Goal: Check status: Verify the current state of an ongoing process or item

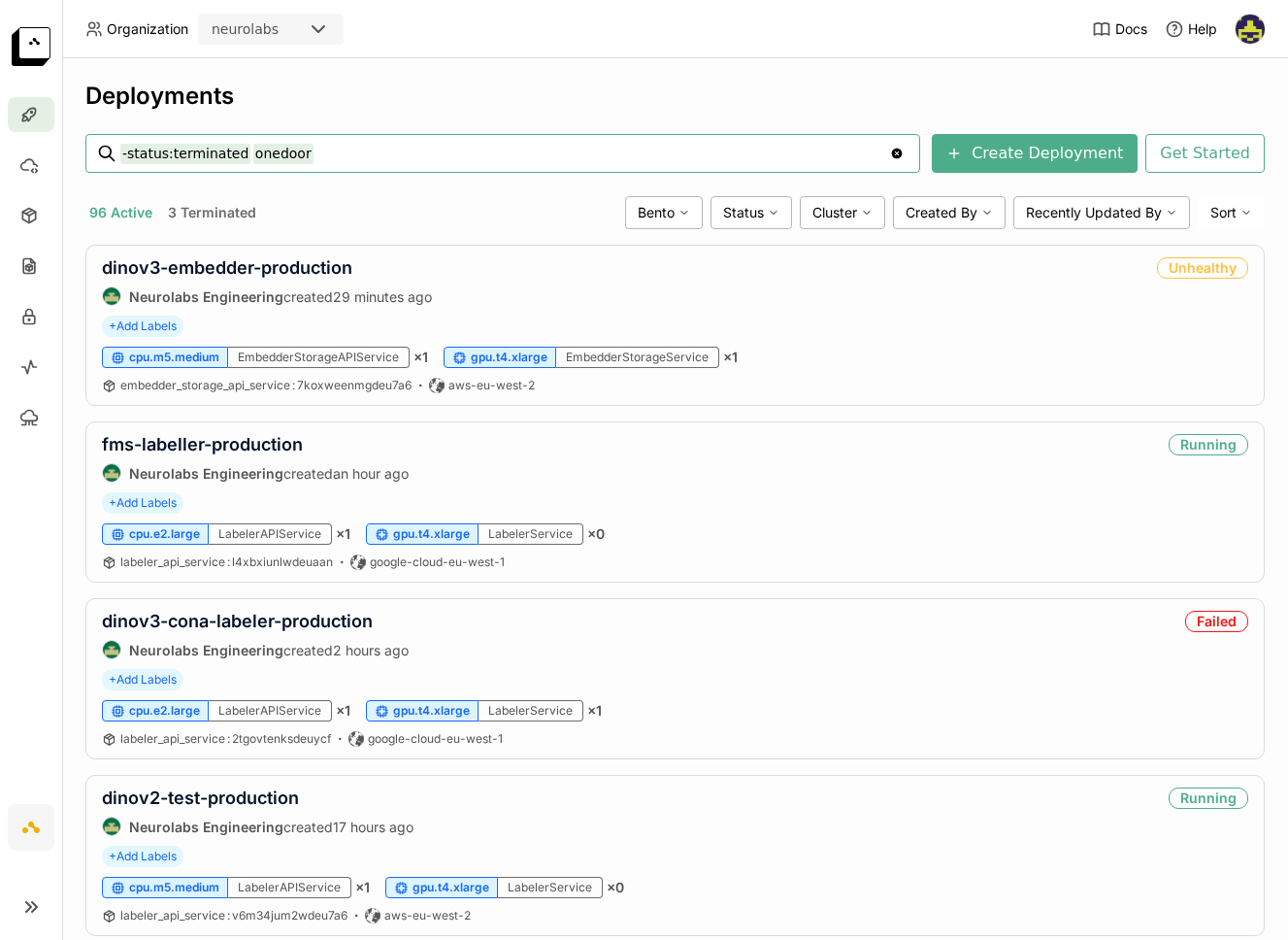
type input "-status:terminated onedoor"
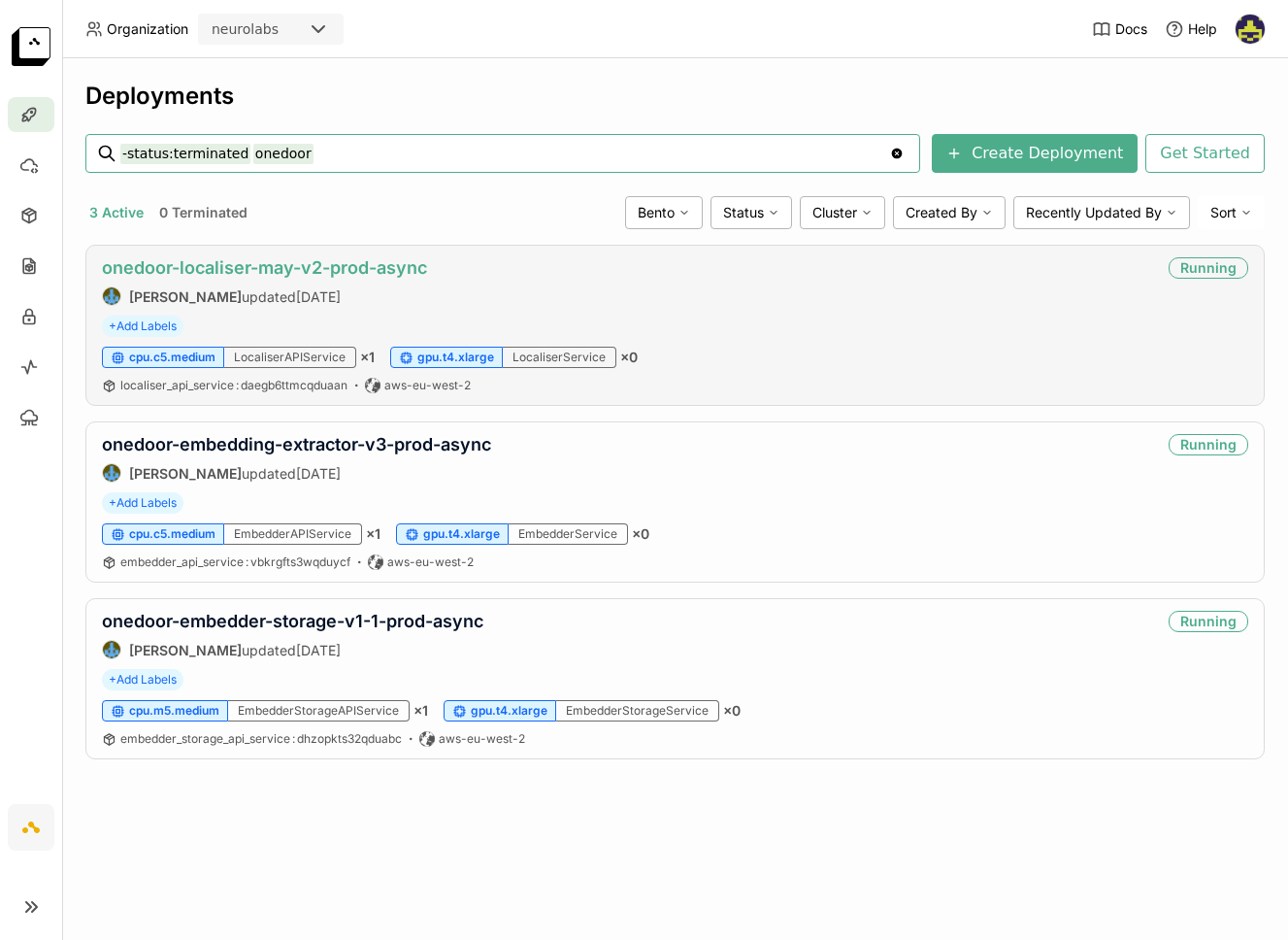
click at [278, 262] on link "onedoor-localiser-may-v2-prod-async" at bounding box center [264, 267] width 325 height 20
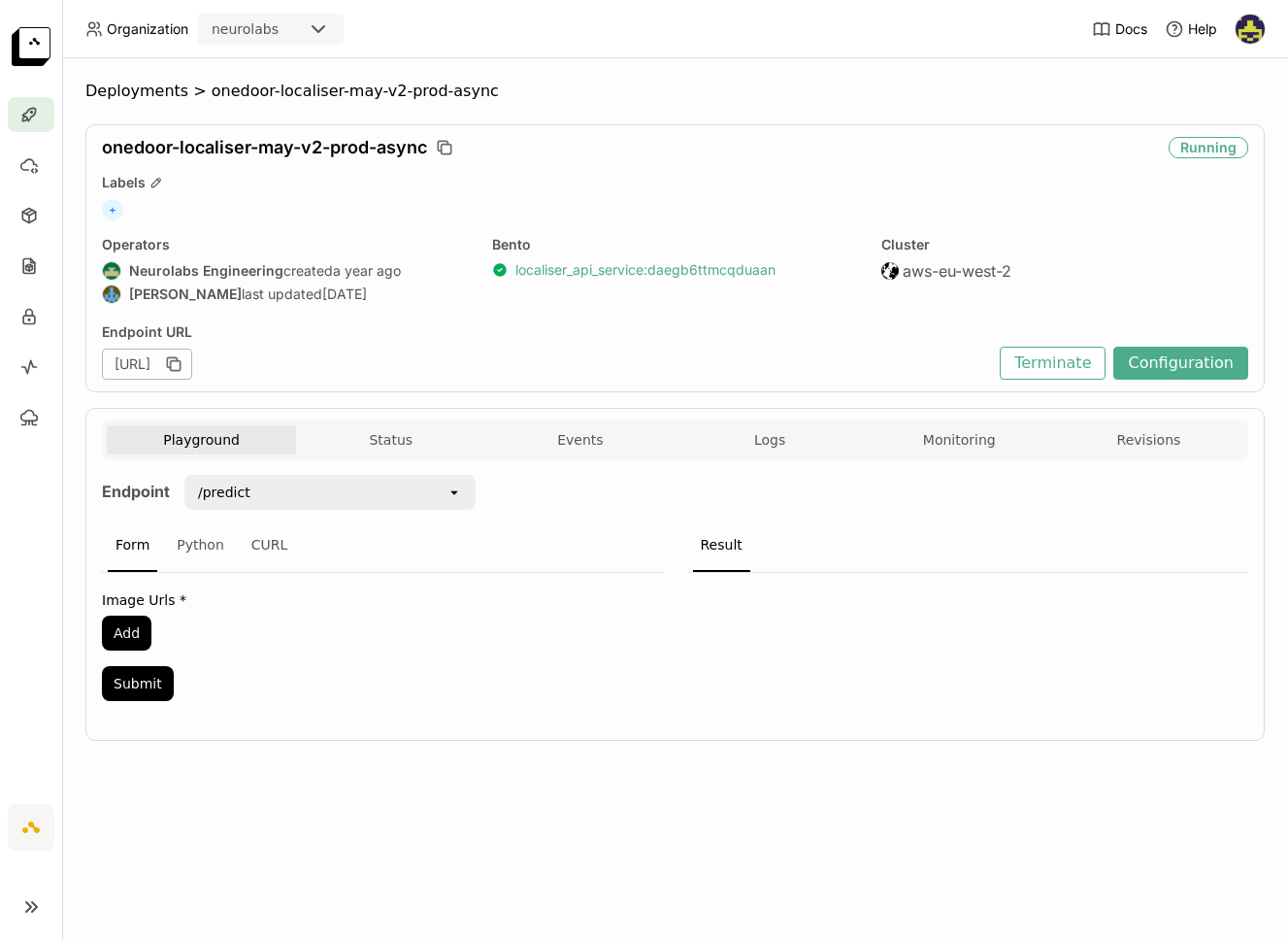
click at [637, 267] on link "localiser_api_service : daegb6ttmcqduaan" at bounding box center [645, 270] width 260 height 18
